Goal: Ask a question

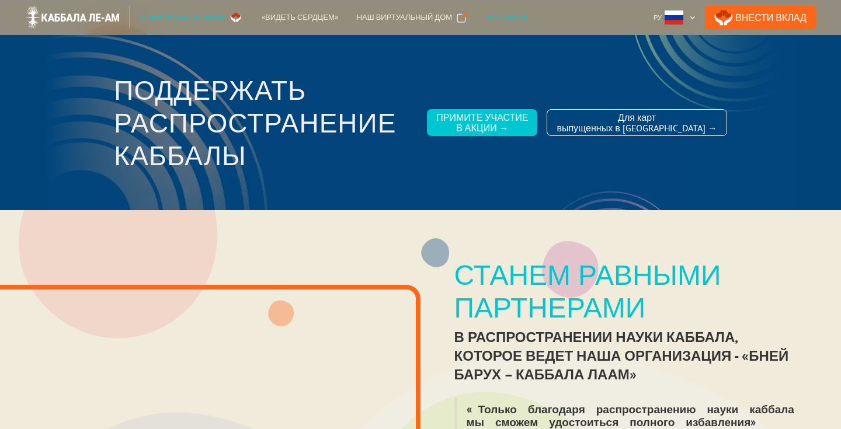
click at [486, 16] on div "Контакты" at bounding box center [506, 18] width 41 height 12
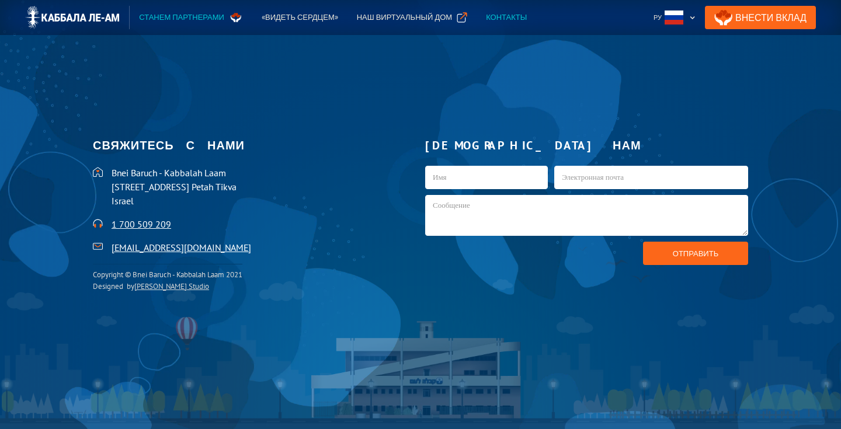
scroll to position [2551, 0]
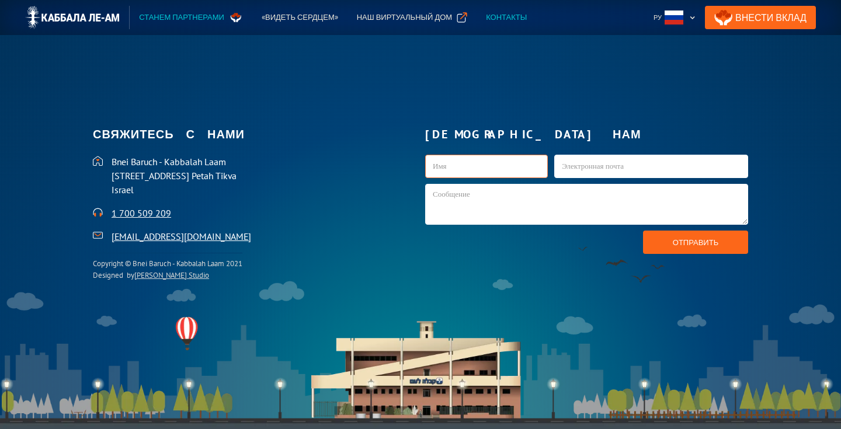
click at [458, 168] on input "kab1-Russian" at bounding box center [486, 166] width 123 height 23
type input "[PERSON_NAME]"
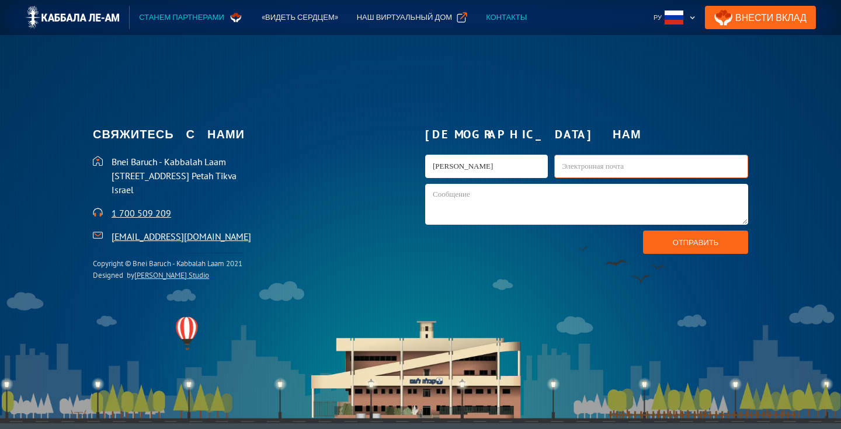
click at [572, 169] on input "kab1-Russian" at bounding box center [652, 166] width 194 height 23
type input "[EMAIL_ADDRESS][DOMAIN_NAME]"
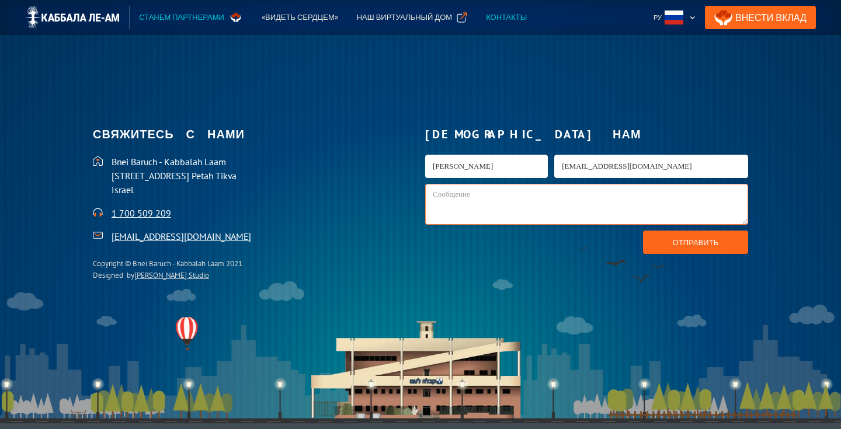
click at [518, 203] on textarea "kab1-Russian" at bounding box center [586, 204] width 323 height 41
click at [656, 196] on textarea "Здравствуйте, у меня вопрос по поводу ежемесячных пожертвований. Второй раз пыт…" at bounding box center [586, 204] width 323 height 41
click at [561, 194] on textarea "Здравствуйте, у меня вопрос по поводу ежемесячных выплат маасера. Второй раз пы…" at bounding box center [586, 204] width 323 height 41
click at [701, 196] on textarea "Здравствуйте, у меня вопрос по поводу ежемесячных выплат маасера. Второй раз пы…" at bounding box center [586, 204] width 323 height 41
click at [666, 193] on textarea "Здравствуйте, у меня вопрос по поводу ежемесячных выплат маасера. Второй раз пы…" at bounding box center [586, 204] width 323 height 41
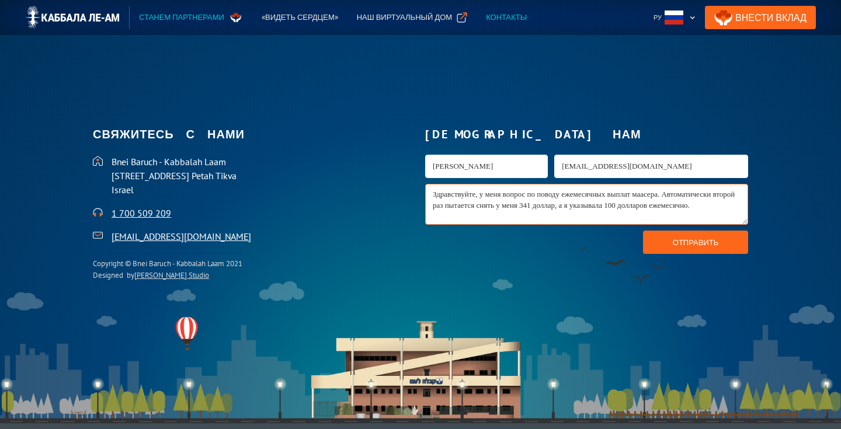
click at [503, 216] on textarea "Здравствуйте, у меня вопрос по поводу ежемесячных выплат маасера. Автоматически…" at bounding box center [586, 204] width 323 height 41
click at [522, 206] on textarea "Здравствуйте, у меня вопрос по поводу ежемесячных выплат маасера. Автоматически…" at bounding box center [586, 204] width 323 height 41
click at [515, 215] on textarea "Здравствуйте, у меня вопрос по поводу ежемесячных выплат маасера. Автоматически…" at bounding box center [586, 204] width 323 height 41
type textarea "Здравствуйте, у меня вопрос по поводу ежемесячных выплат маасера. Автоматически…"
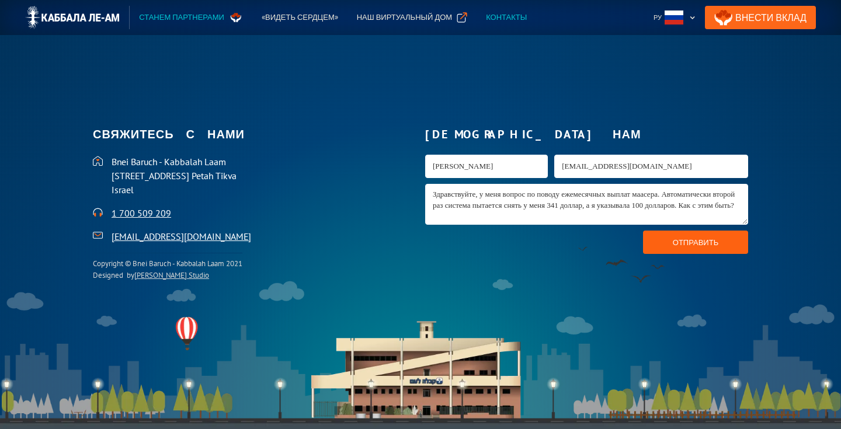
click at [654, 236] on input "Отправить" at bounding box center [695, 242] width 105 height 23
type input "Отправить"
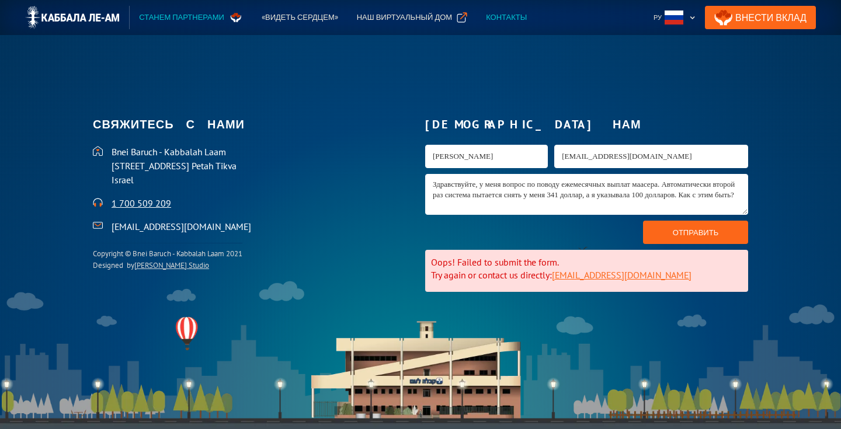
click at [179, 228] on link "[EMAIL_ADDRESS][DOMAIN_NAME]" at bounding box center [182, 227] width 140 height 12
